Goal: Find specific page/section: Find specific page/section

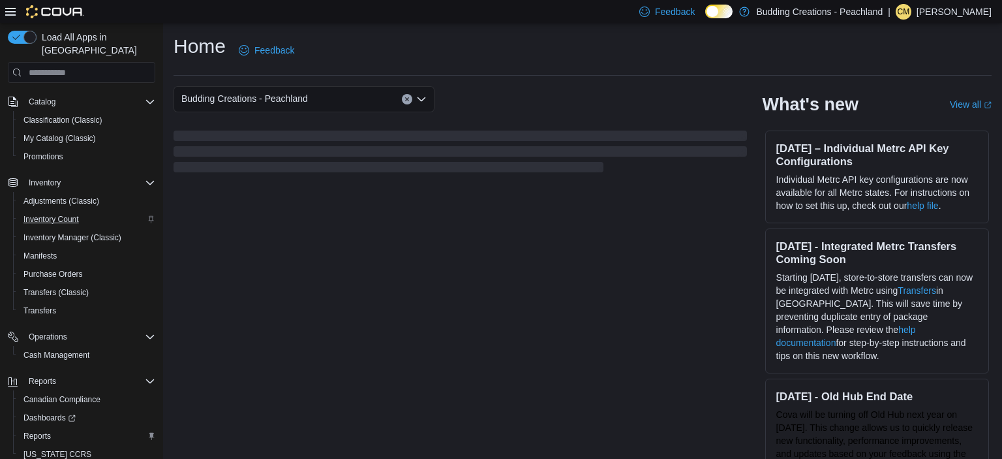
scroll to position [162, 0]
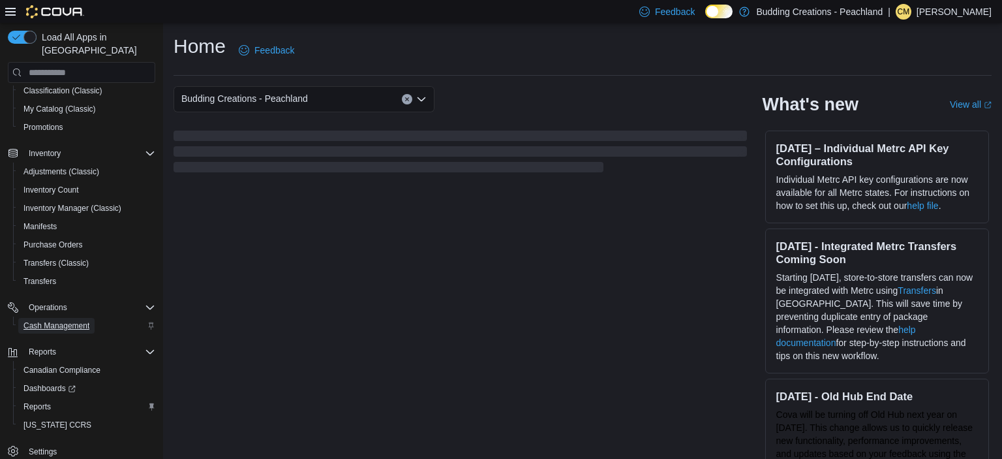
click at [41, 320] on span "Cash Management" at bounding box center [56, 325] width 66 height 10
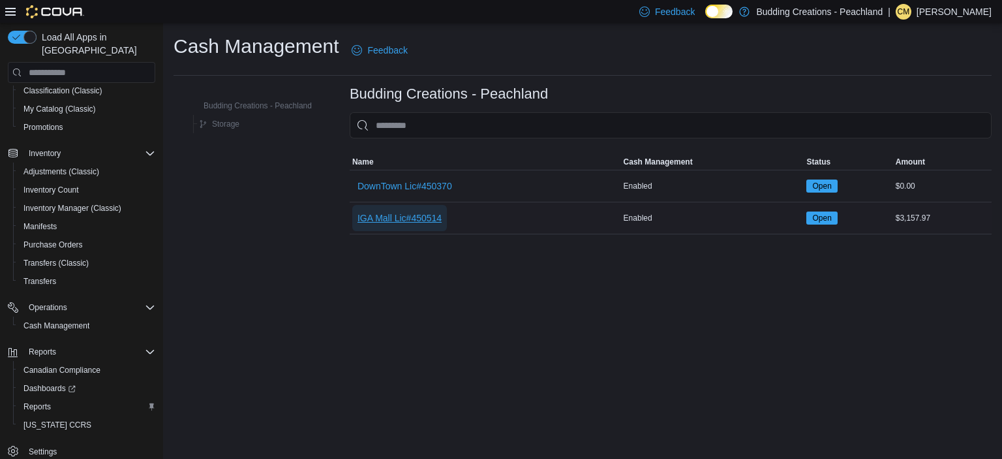
click at [389, 210] on span "IGA Mall Lic#450514" at bounding box center [400, 218] width 84 height 26
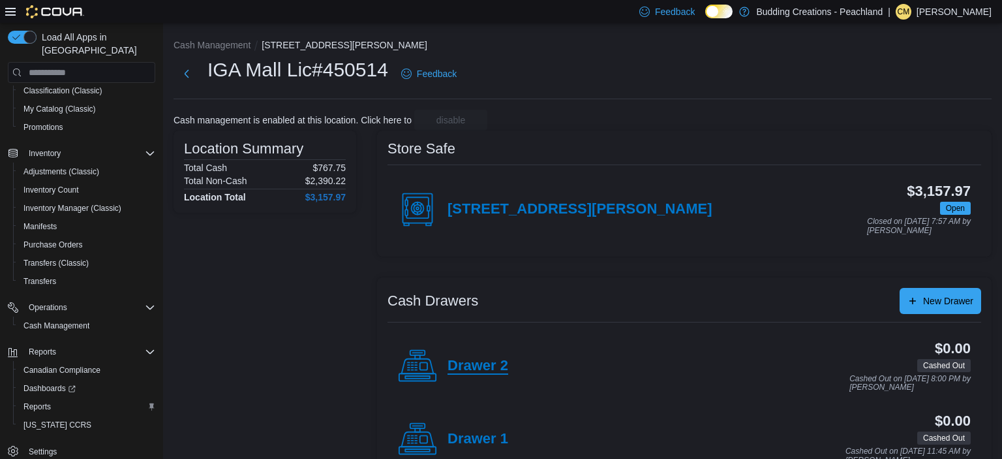
click at [471, 369] on h4 "Drawer 2" at bounding box center [478, 366] width 61 height 17
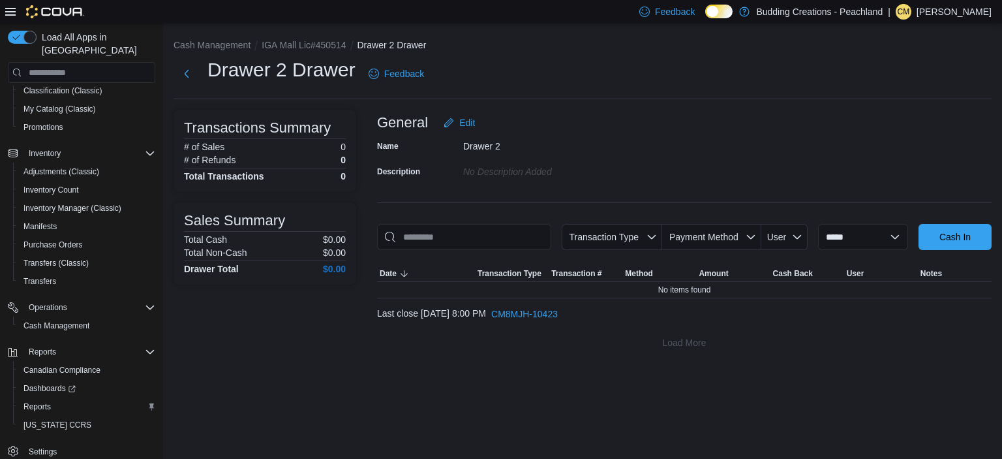
scroll to position [162, 0]
